Goal: Task Accomplishment & Management: Manage account settings

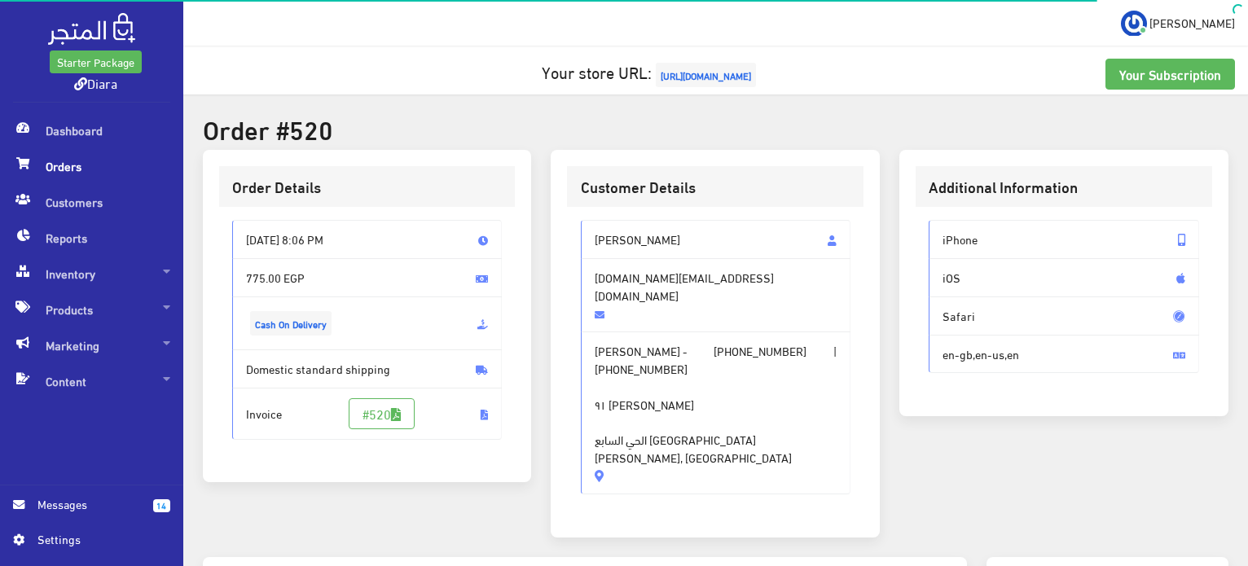
drag, startPoint x: 594, startPoint y: 410, endPoint x: 560, endPoint y: 220, distance: 192.7
click at [560, 220] on div "Customer Details [PERSON_NAME] [DOMAIN_NAME][EMAIL_ADDRESS][DOMAIN_NAME] [PERSO…" at bounding box center [715, 344] width 329 height 388
copy div "Sarah [DOMAIN_NAME][EMAIL_ADDRESS][DOMAIN_NAME] [PERSON_NAME] - [PHONE_NUMBER] …"
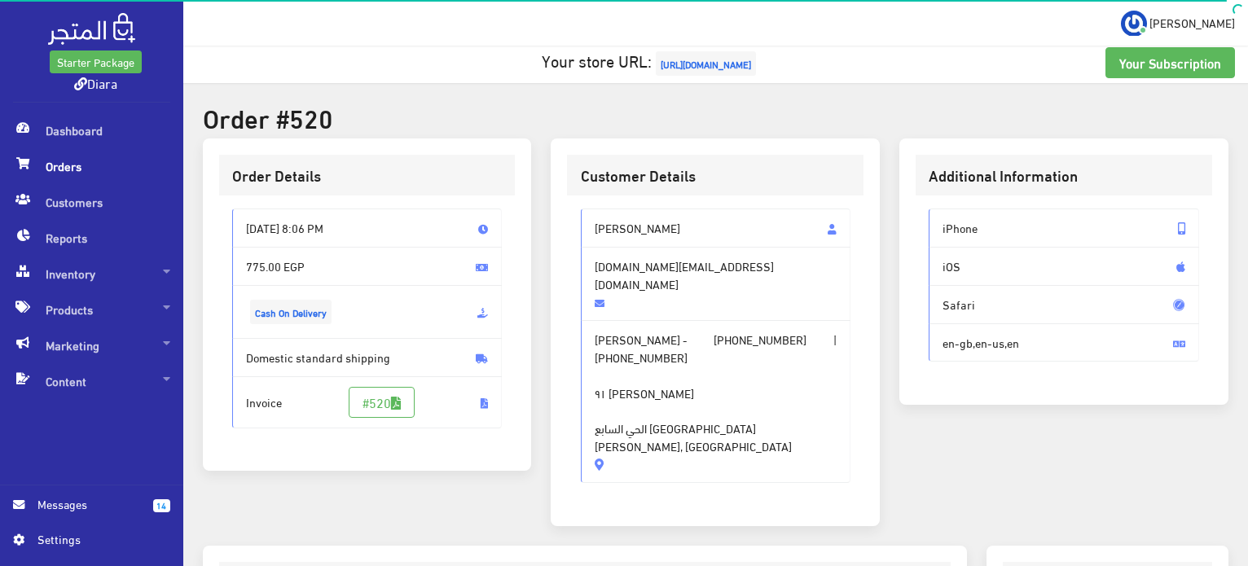
scroll to position [470, 0]
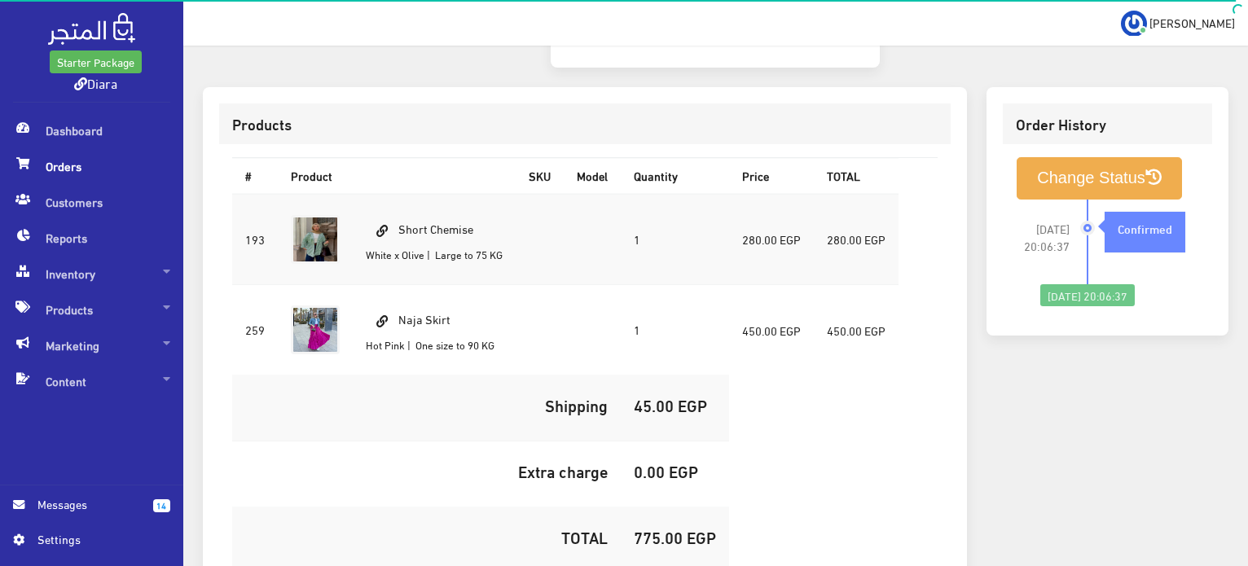
drag, startPoint x: 486, startPoint y: 172, endPoint x: 402, endPoint y: 170, distance: 84.7
click at [402, 194] on td "Short Chemise White x Olive | Large to 75 KG" at bounding box center [434, 239] width 163 height 91
copy td "Short Chemise"
drag, startPoint x: 453, startPoint y: 264, endPoint x: 400, endPoint y: 263, distance: 53.0
click at [400, 285] on td "Naja Skirt Hot Pink | One size to 90 KG" at bounding box center [434, 330] width 163 height 90
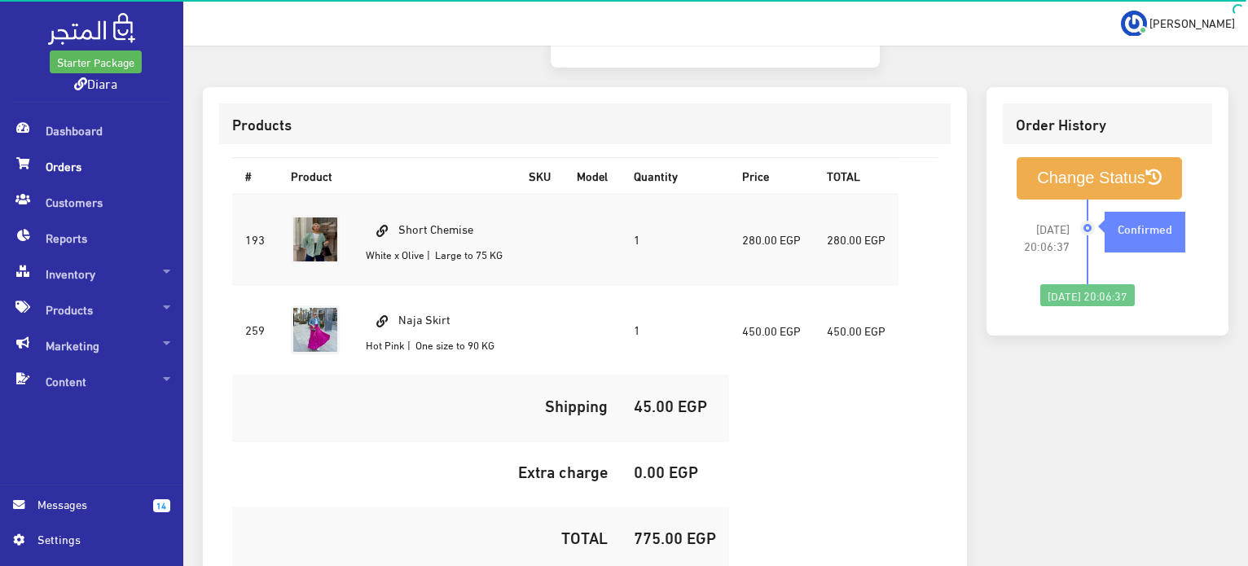
copy td "Naja Skirt"
click at [649, 528] on h5 "775.00 EGP" at bounding box center [675, 537] width 82 height 18
click at [648, 528] on h5 "775.00 EGP" at bounding box center [675, 537] width 82 height 18
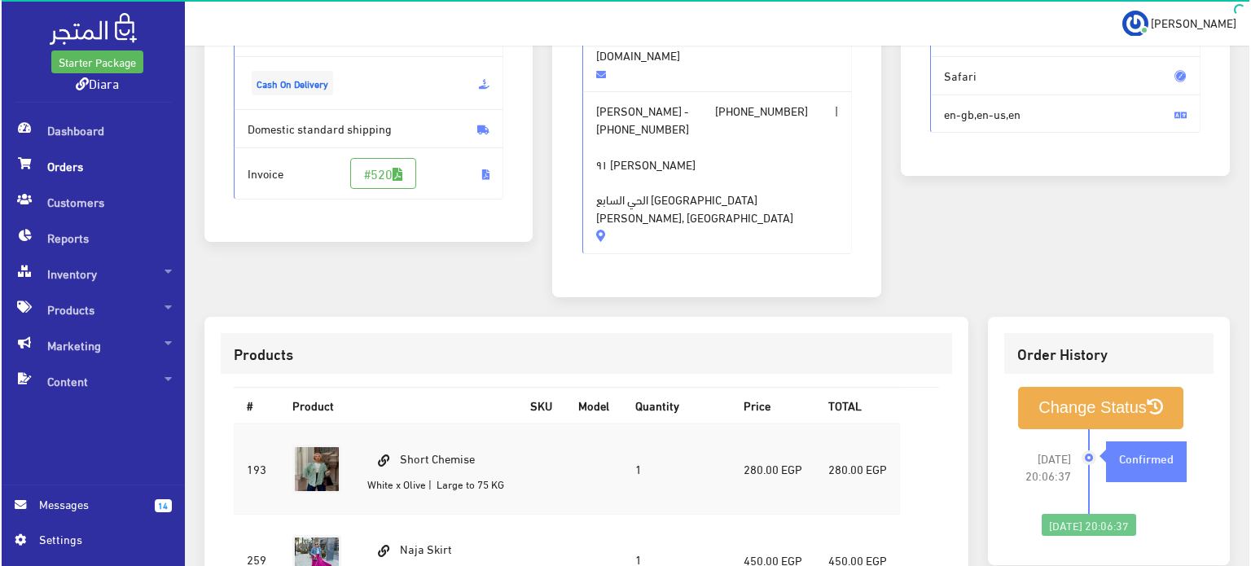
scroll to position [244, 0]
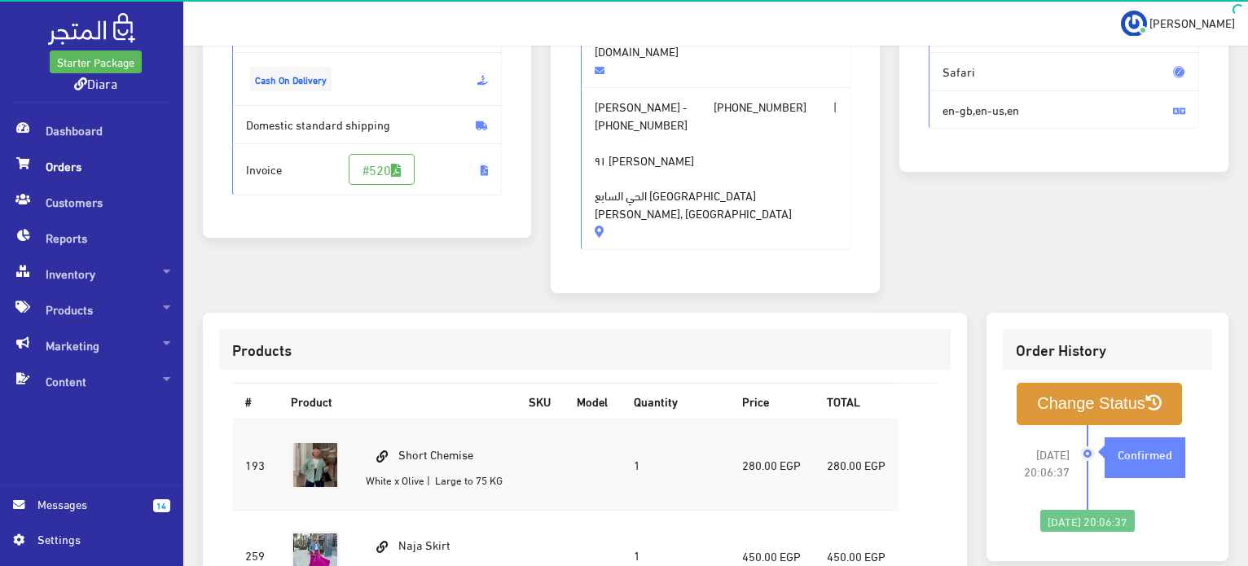
click at [1154, 395] on icon at bounding box center [1153, 403] width 16 height 16
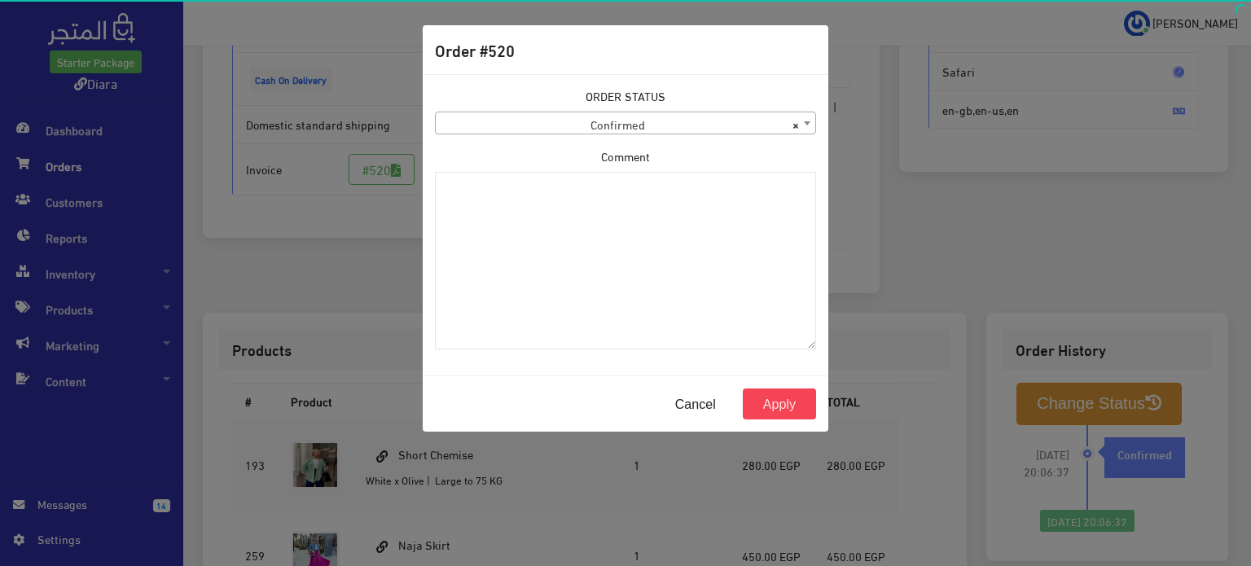
click at [629, 112] on span "× Confirmed" at bounding box center [625, 123] width 381 height 23
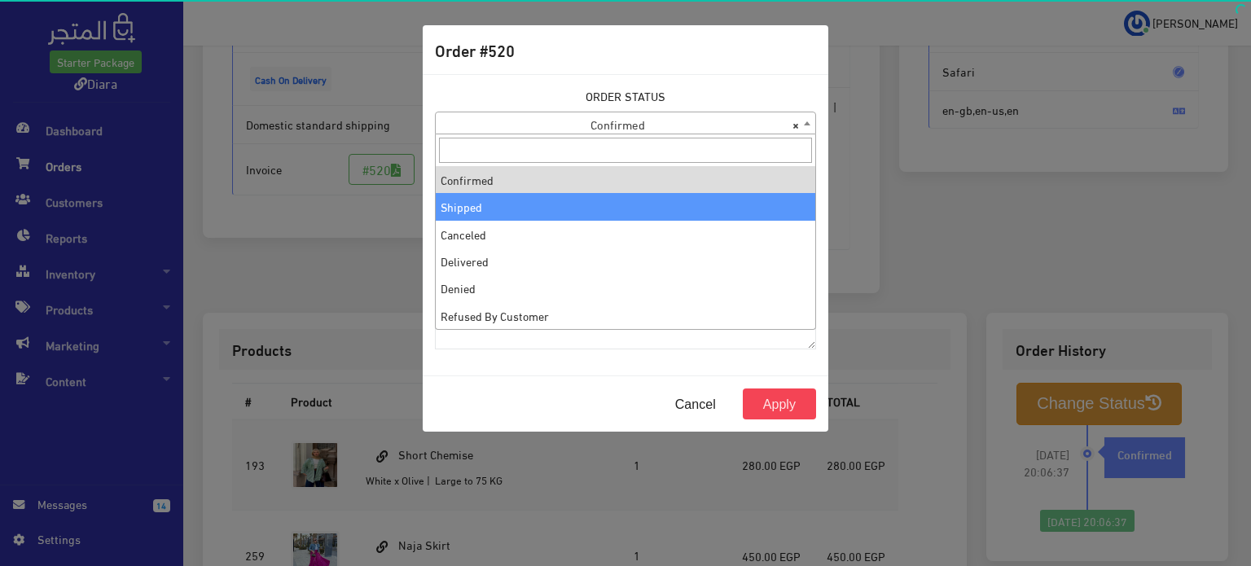
select select "2"
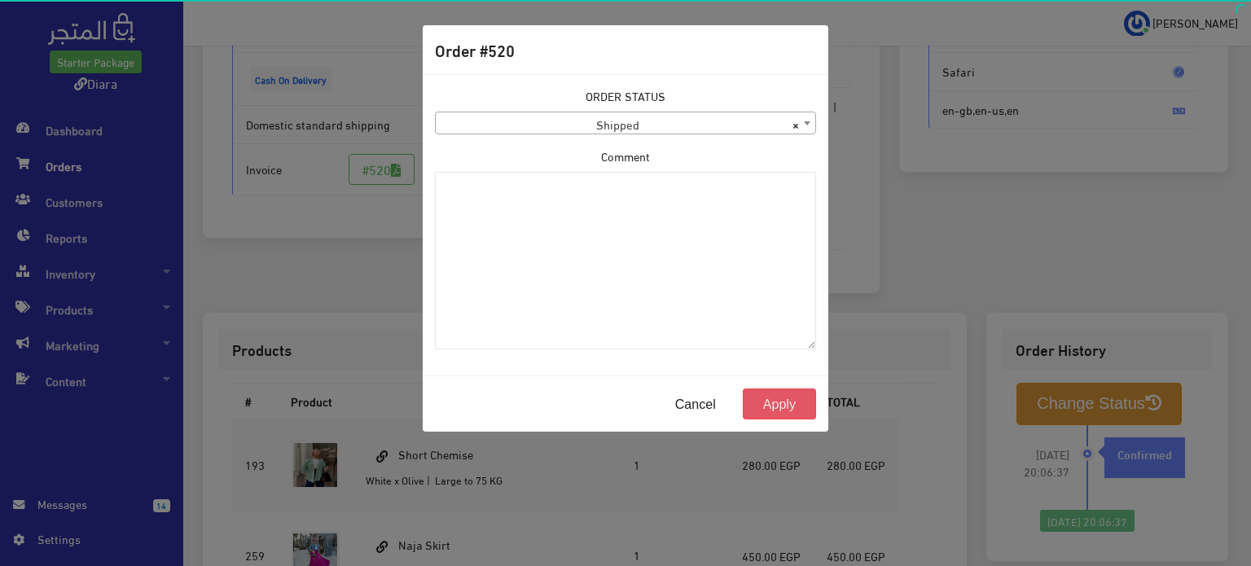
click at [804, 394] on button "Apply" at bounding box center [779, 404] width 73 height 31
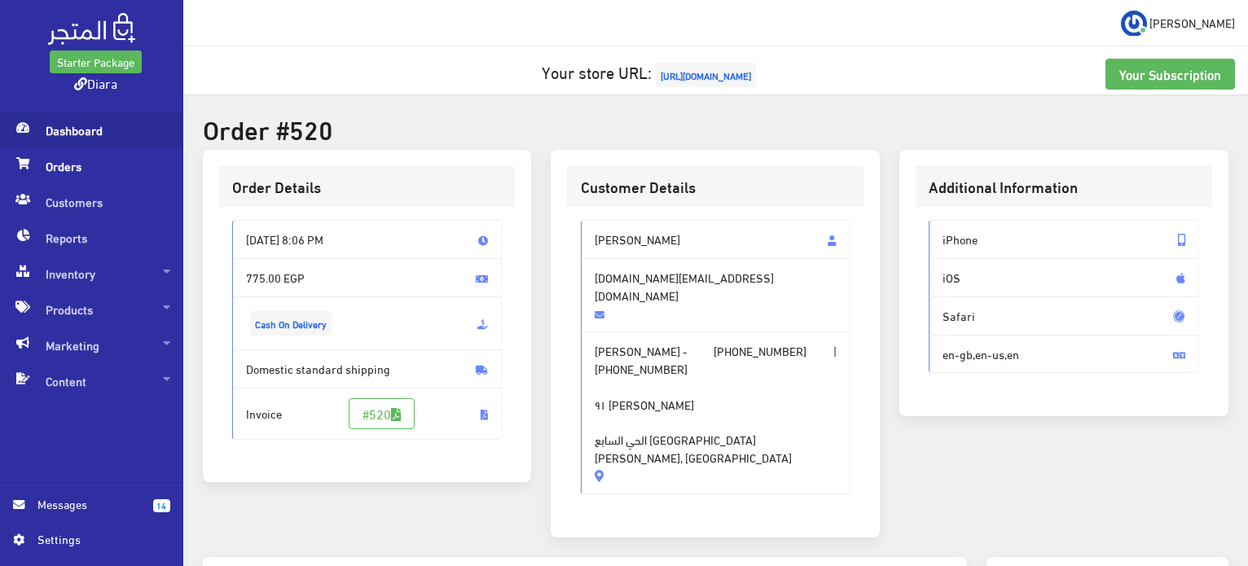
click at [103, 143] on span "Dashboard" at bounding box center [91, 130] width 157 height 36
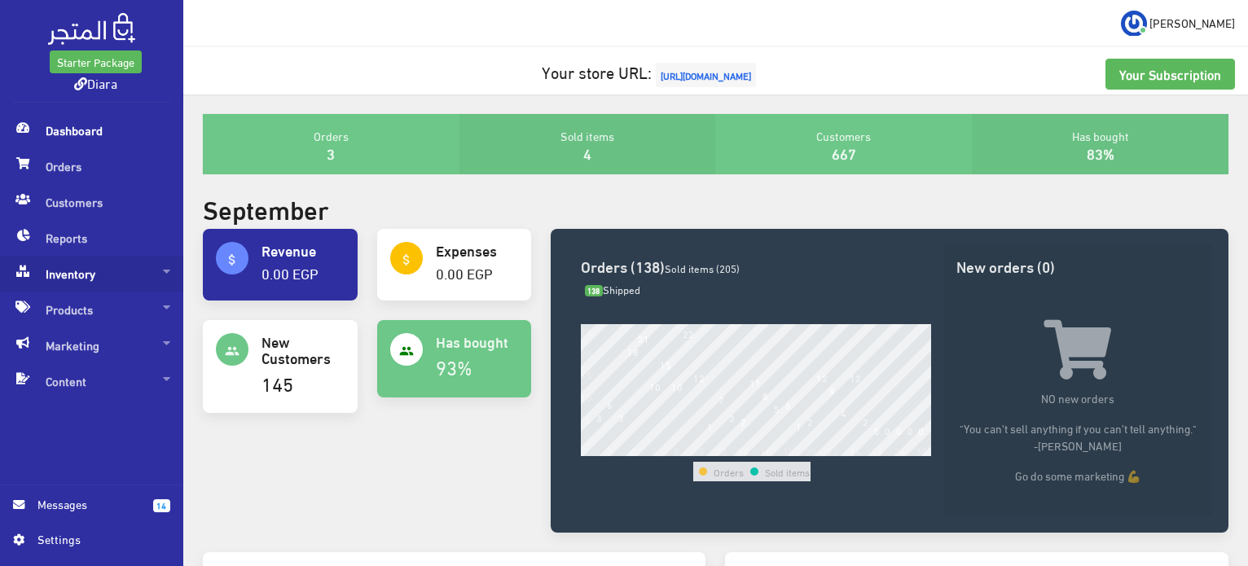
scroll to position [639, 0]
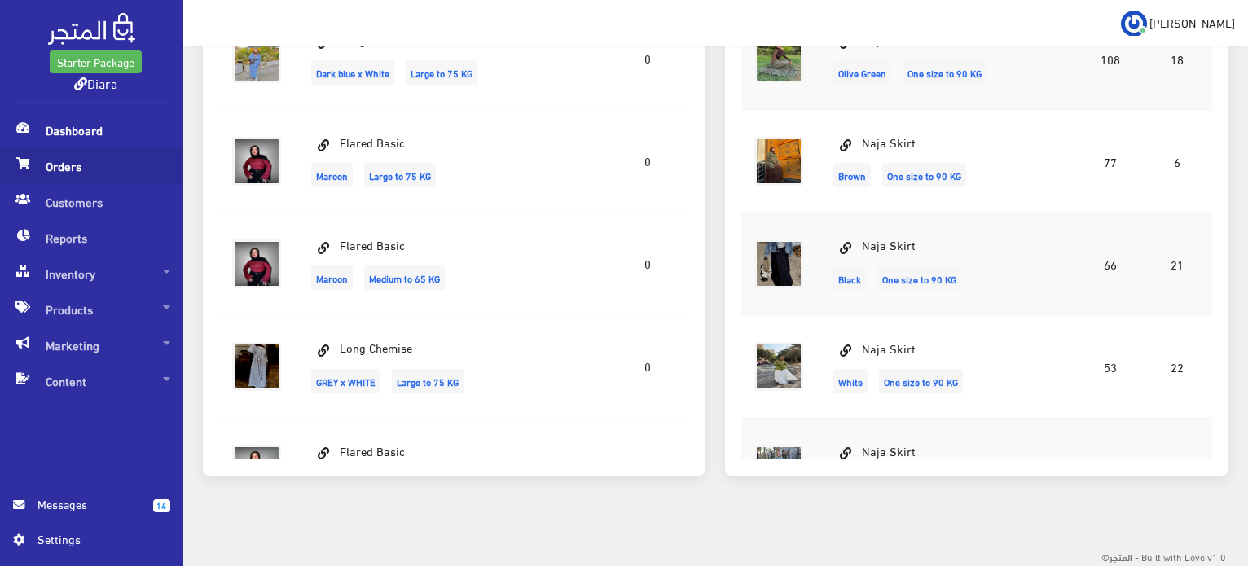
click at [76, 159] on span "Orders" at bounding box center [91, 166] width 157 height 36
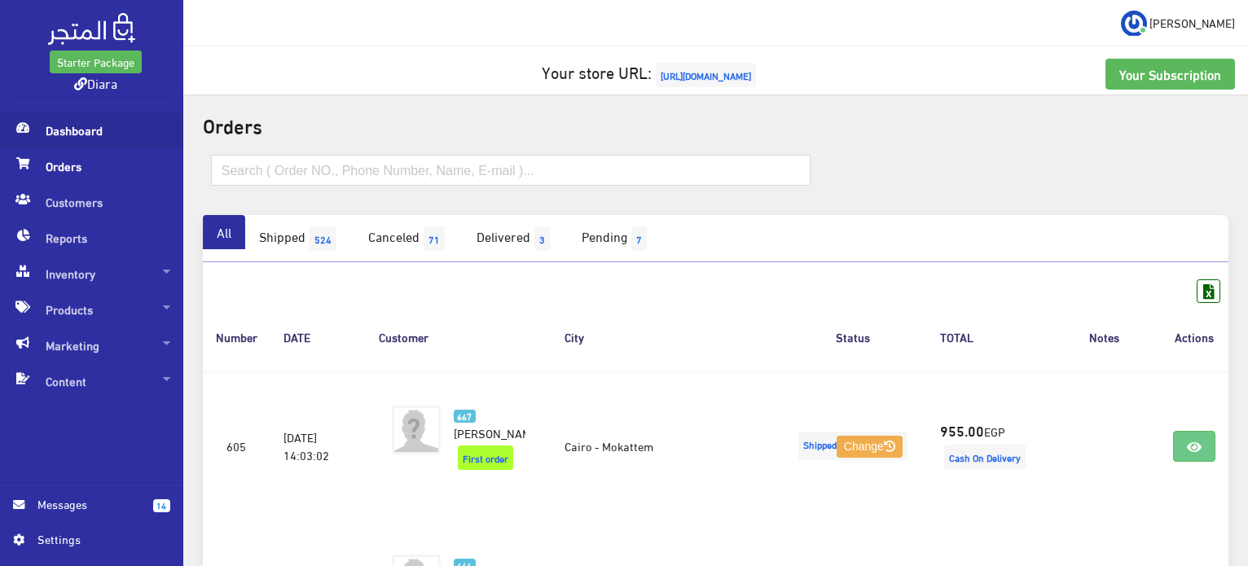
click at [74, 143] on span "Dashboard" at bounding box center [91, 130] width 157 height 36
